Goal: Information Seeking & Learning: Learn about a topic

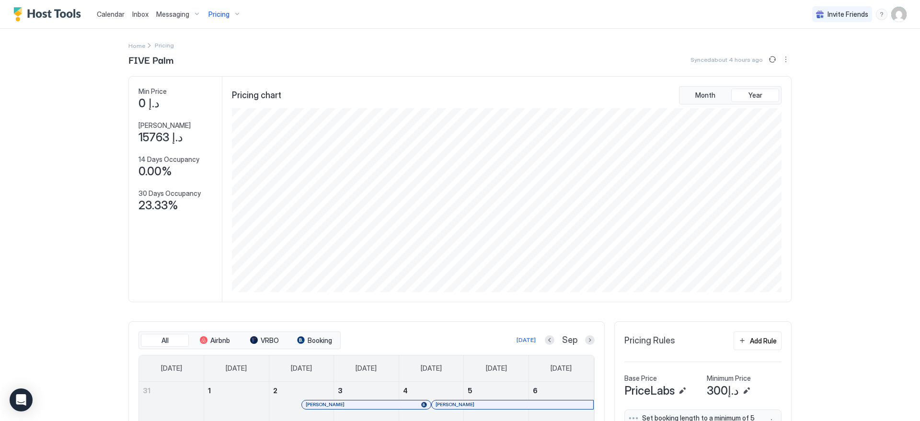
scroll to position [184, 552]
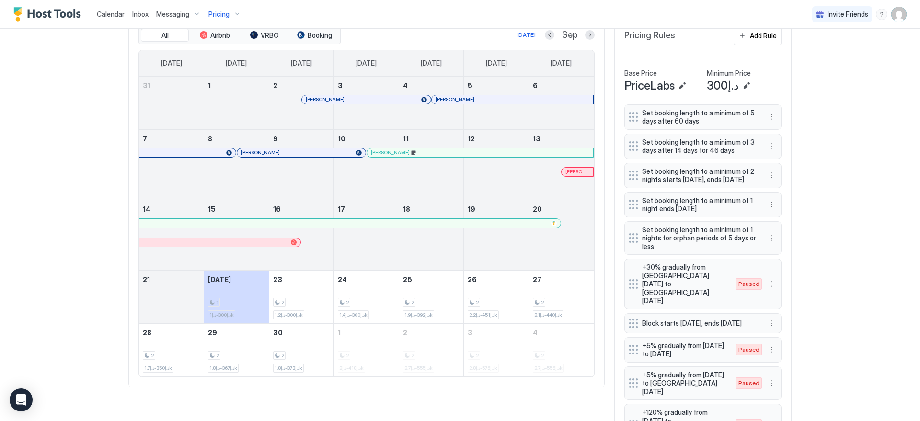
scroll to position [366, 0]
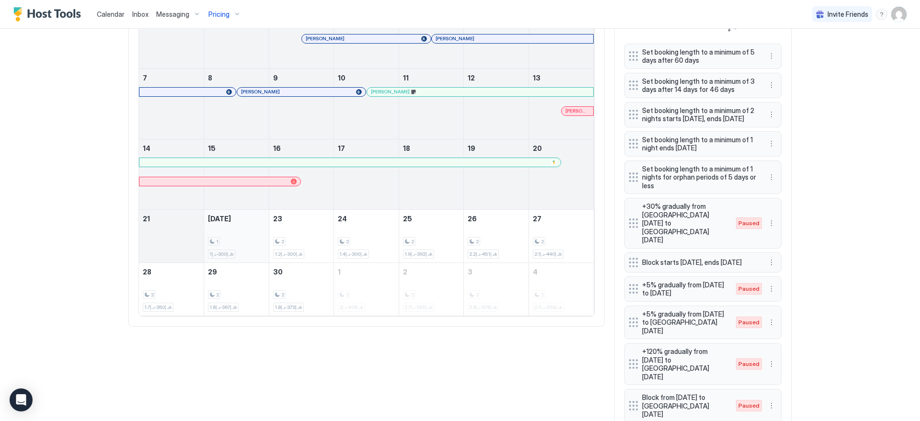
click at [240, 219] on div "1 د.إ300-د.إ1k" at bounding box center [236, 236] width 57 height 45
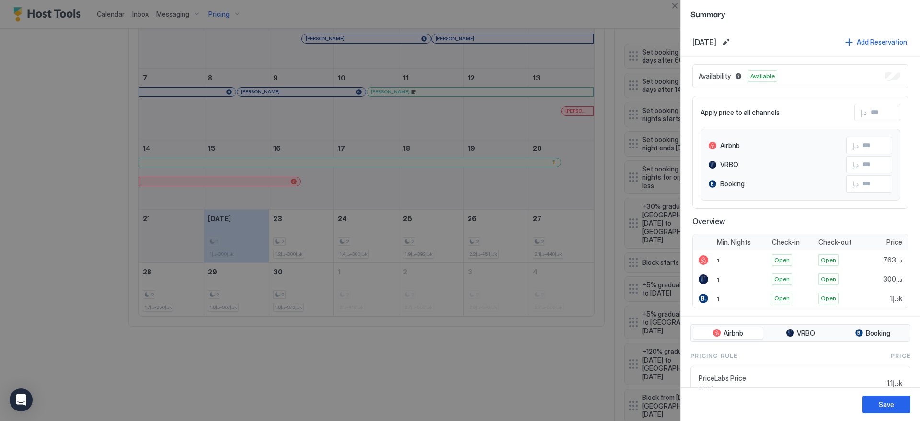
click at [295, 211] on div at bounding box center [460, 210] width 920 height 421
click at [304, 226] on div at bounding box center [460, 210] width 920 height 421
click at [674, 5] on button "Close" at bounding box center [675, 6] width 12 height 12
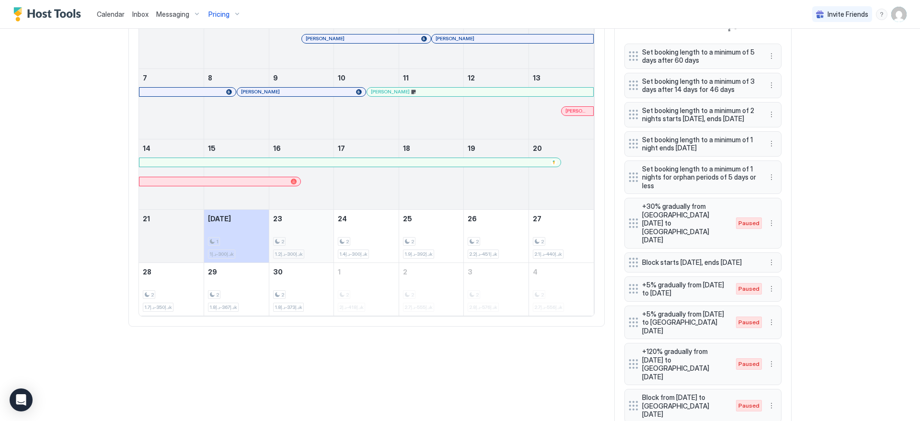
click at [294, 216] on div "2 د.إ300-د.إ1.2k" at bounding box center [301, 236] width 57 height 45
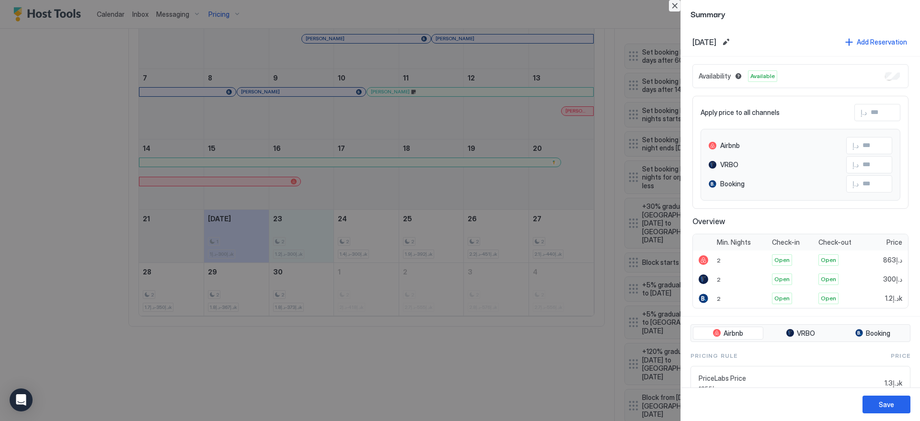
click at [679, 9] on button "Close" at bounding box center [675, 6] width 12 height 12
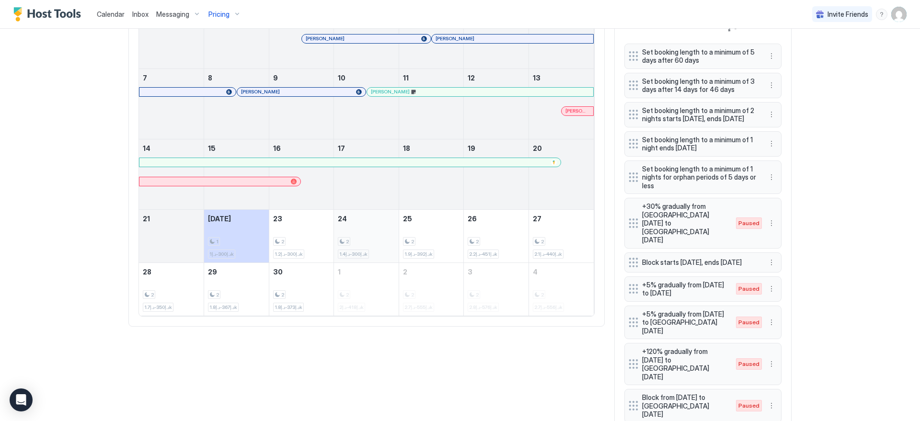
click at [369, 220] on div "2 د.إ300-د.إ1.4k" at bounding box center [366, 236] width 57 height 45
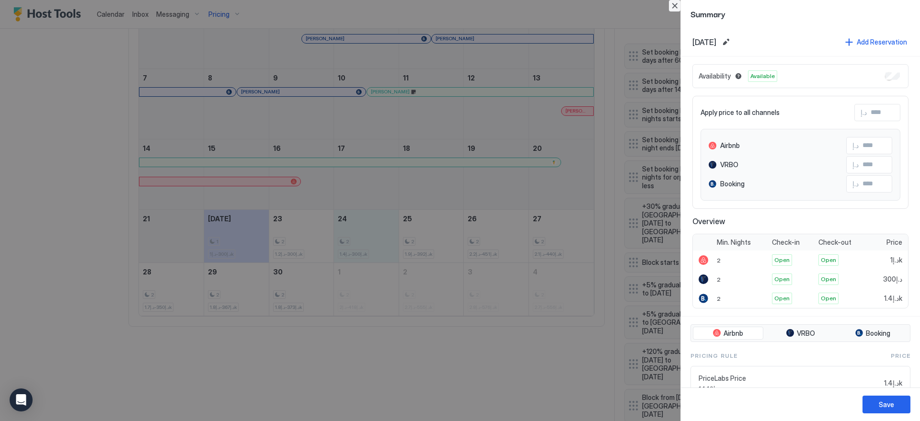
click at [673, 4] on button "Close" at bounding box center [675, 6] width 12 height 12
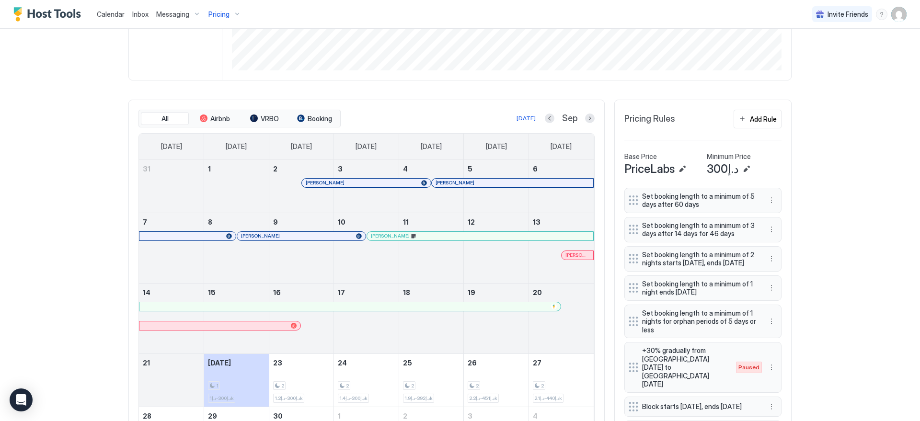
scroll to position [223, 0]
